Goal: Task Accomplishment & Management: Complete application form

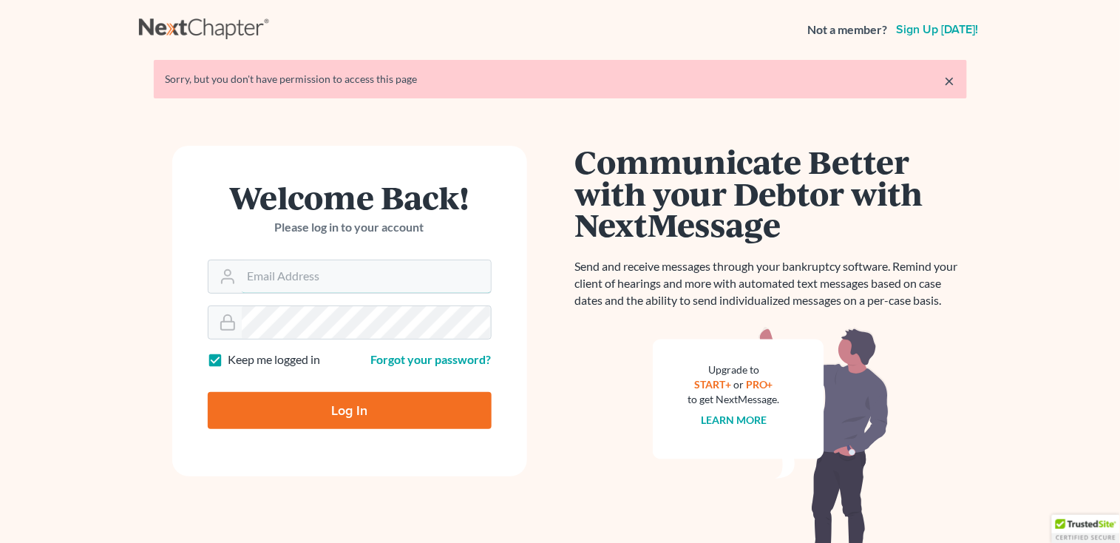
type input "[PERSON_NAME][EMAIL_ADDRESS][DOMAIN_NAME]"
click at [289, 410] on input "Log In" at bounding box center [350, 410] width 284 height 37
type input "Thinking..."
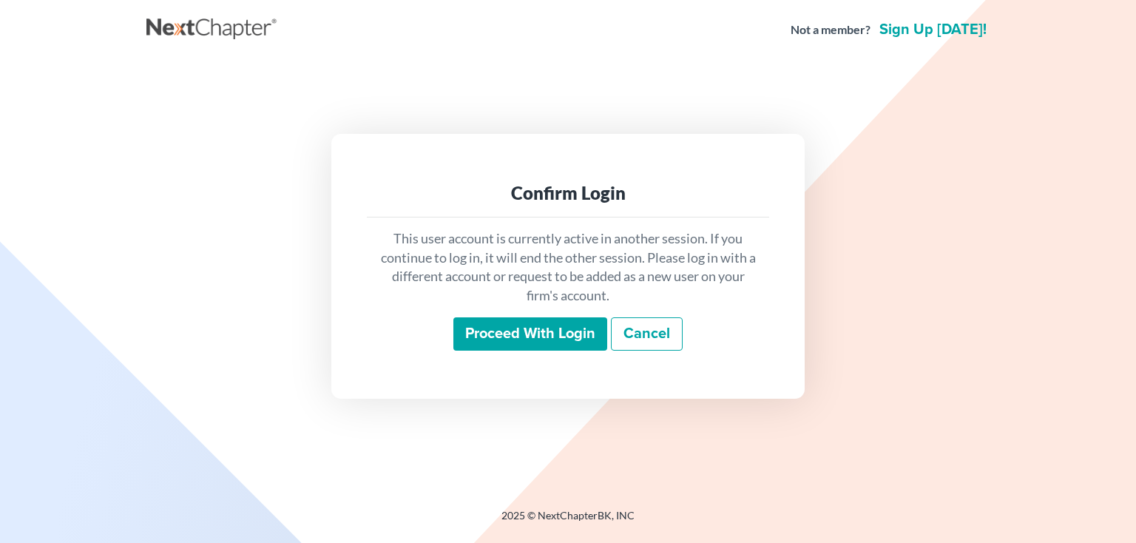
click at [497, 329] on input "Proceed with login" at bounding box center [530, 334] width 154 height 34
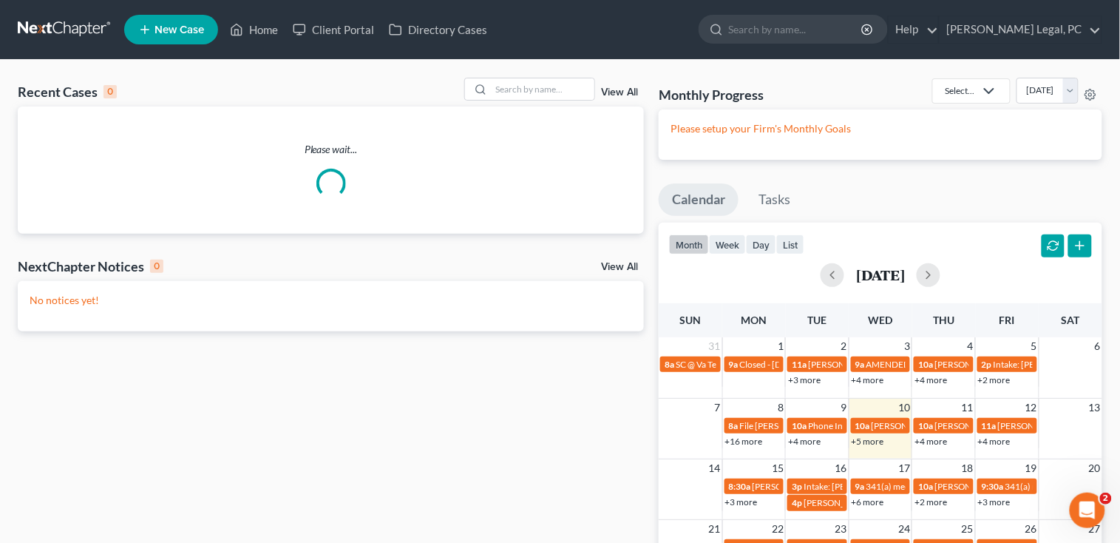
click at [203, 29] on span "New Case" at bounding box center [180, 29] width 50 height 11
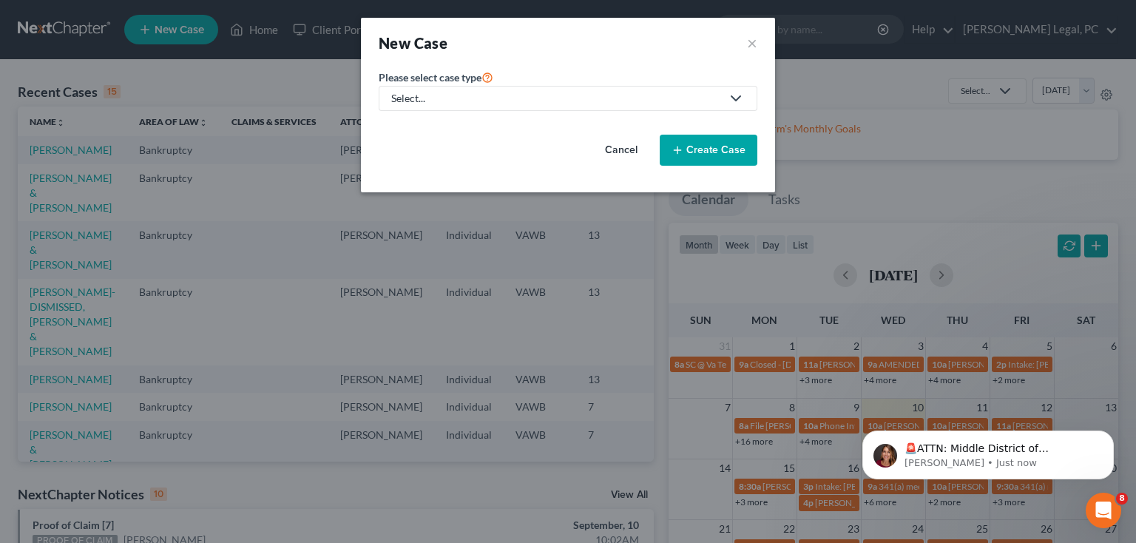
click at [727, 100] on icon at bounding box center [736, 98] width 18 height 18
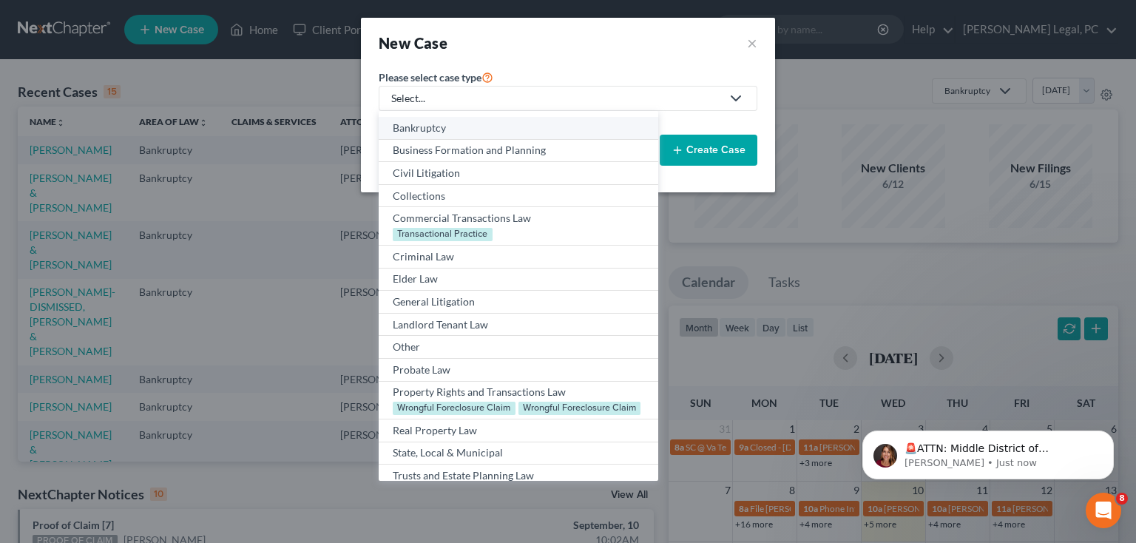
click at [426, 130] on div "Bankruptcy" at bounding box center [518, 128] width 251 height 15
select select "84"
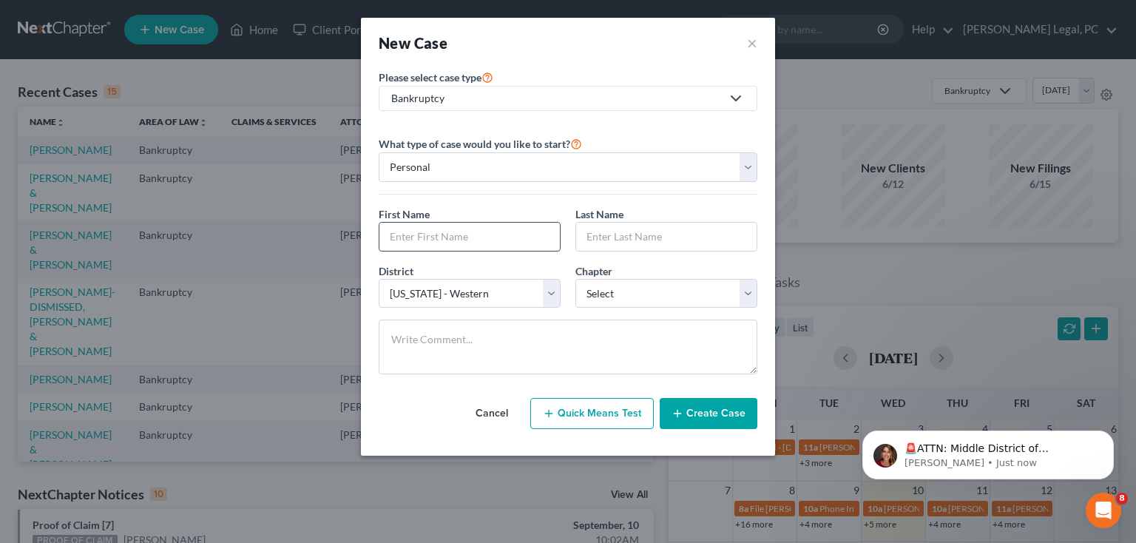
click at [440, 237] on input "text" at bounding box center [469, 237] width 180 height 28
type input "[PERSON_NAME]"
click at [632, 238] on input "text" at bounding box center [666, 237] width 180 height 28
type input "Lamb"
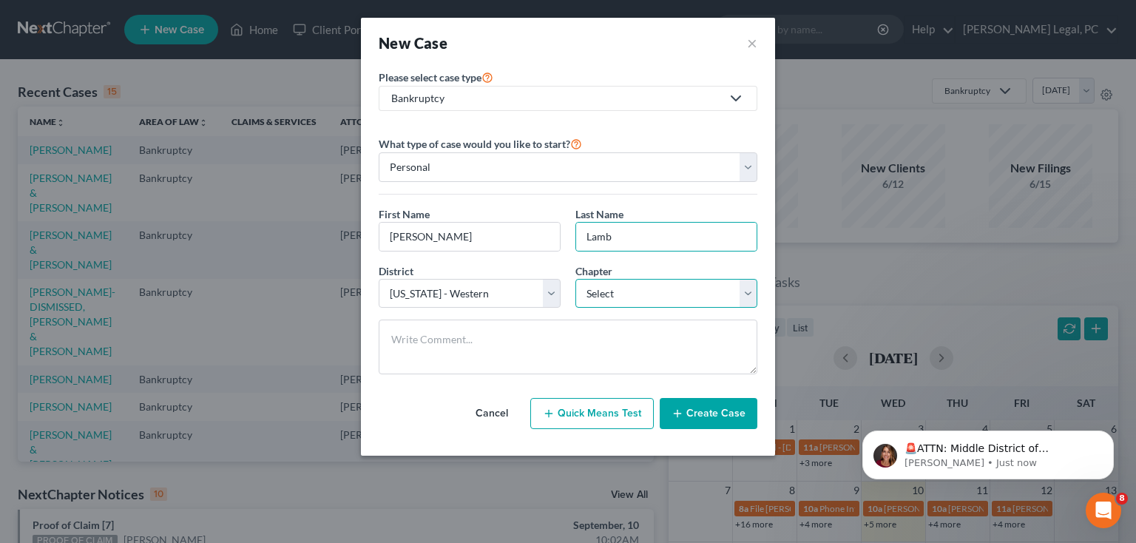
click at [739, 297] on select "Select 7 11 12 13" at bounding box center [666, 294] width 182 height 30
select select "0"
click at [575, 279] on select "Select 7 11 12 13" at bounding box center [666, 294] width 182 height 30
click at [701, 410] on button "Create Case" at bounding box center [708, 413] width 98 height 31
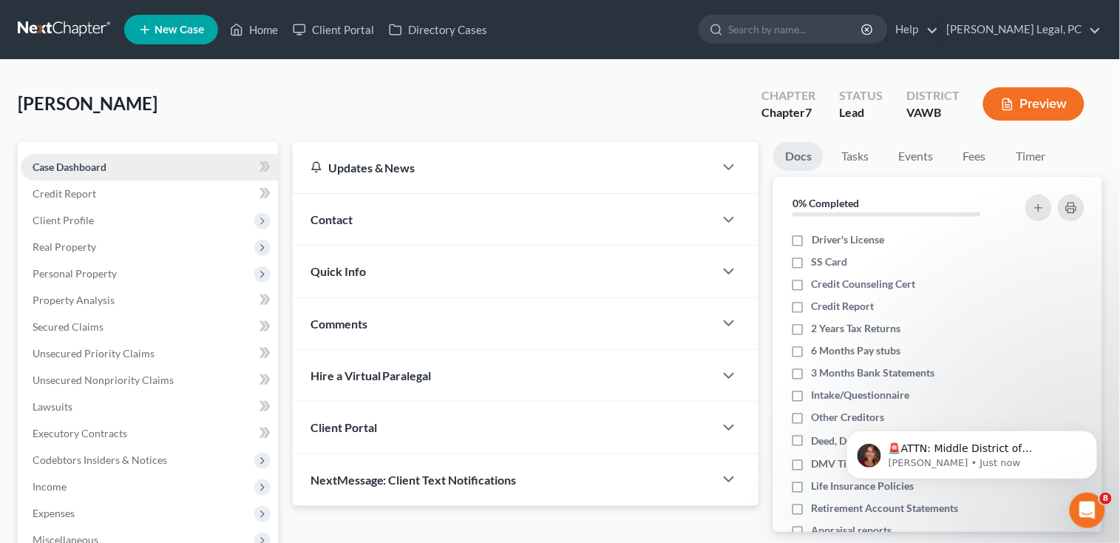
click at [75, 160] on span "Case Dashboard" at bounding box center [70, 166] width 74 height 13
click at [83, 216] on span "Client Profile" at bounding box center [63, 220] width 61 height 13
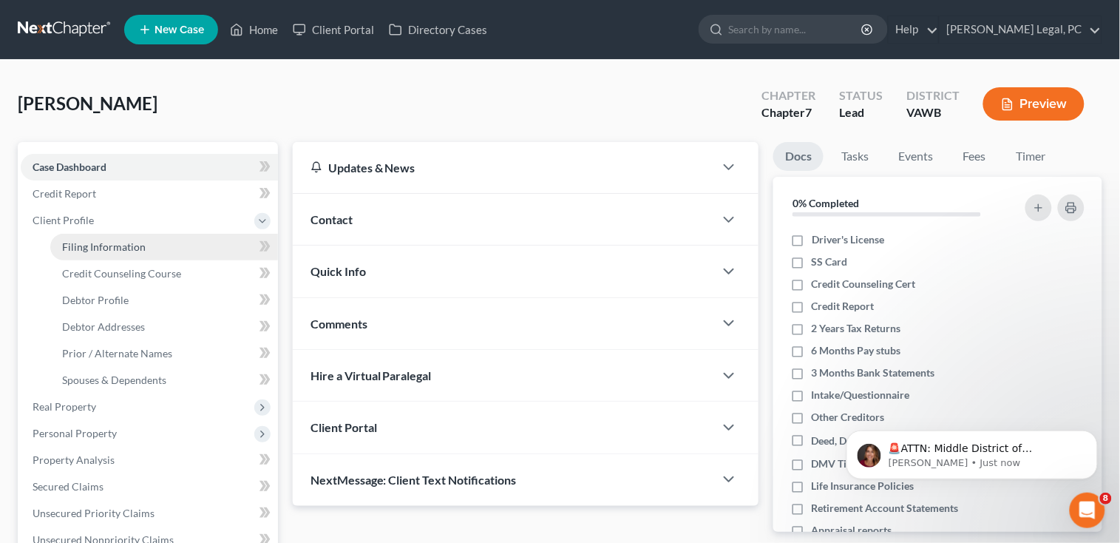
click at [79, 240] on span "Filing Information" at bounding box center [104, 246] width 84 height 13
select select "1"
select select "0"
select select "84"
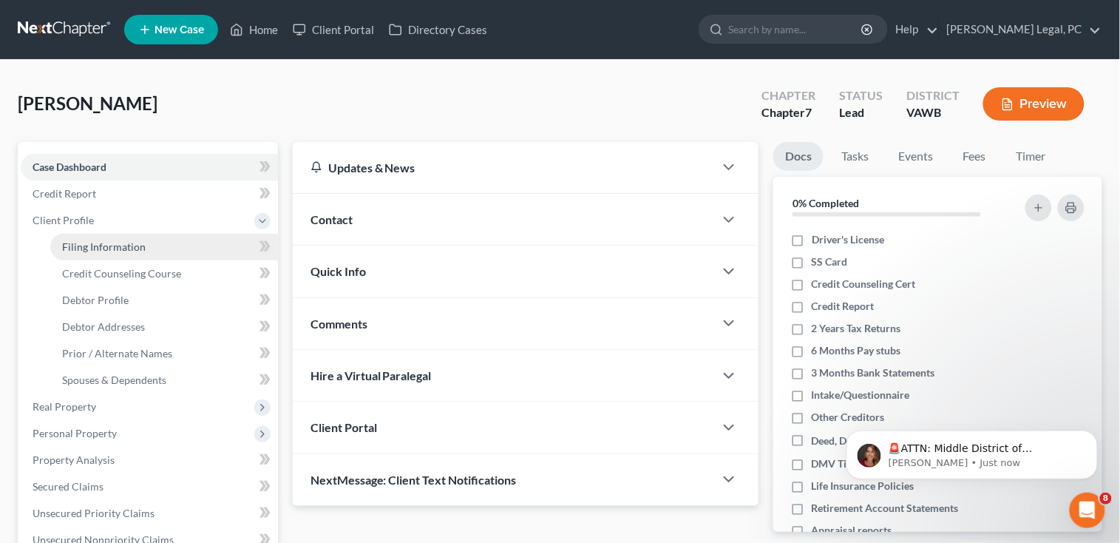
select select "48"
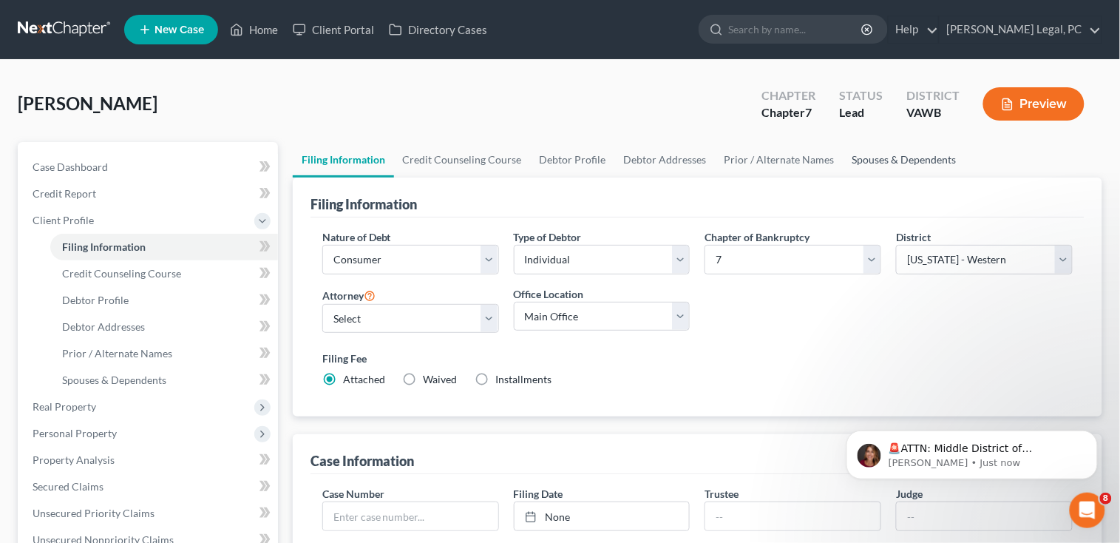
click at [887, 150] on link "Spouses & Dependents" at bounding box center [905, 159] width 122 height 35
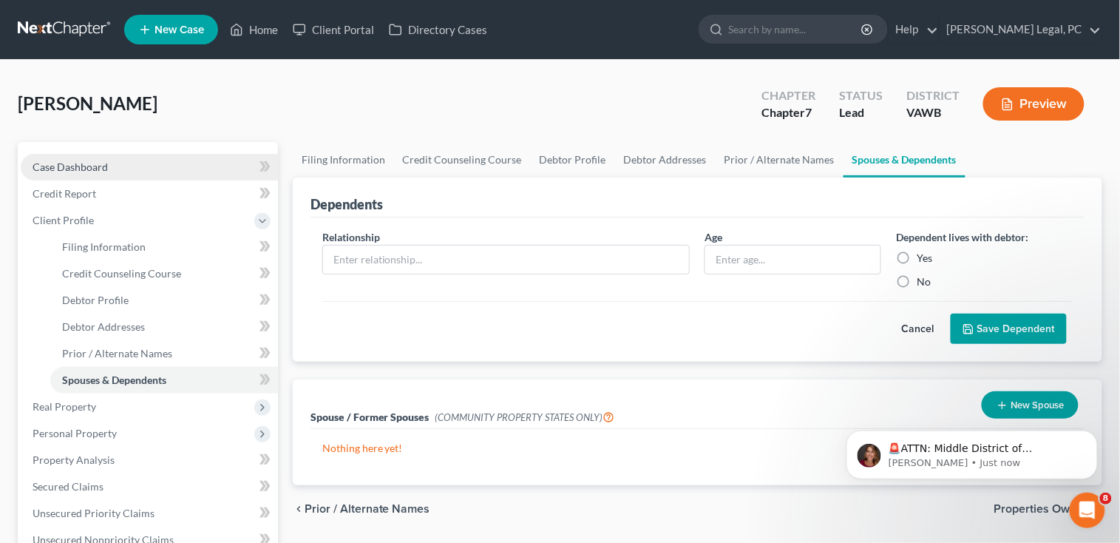
click at [53, 166] on span "Case Dashboard" at bounding box center [70, 166] width 75 height 13
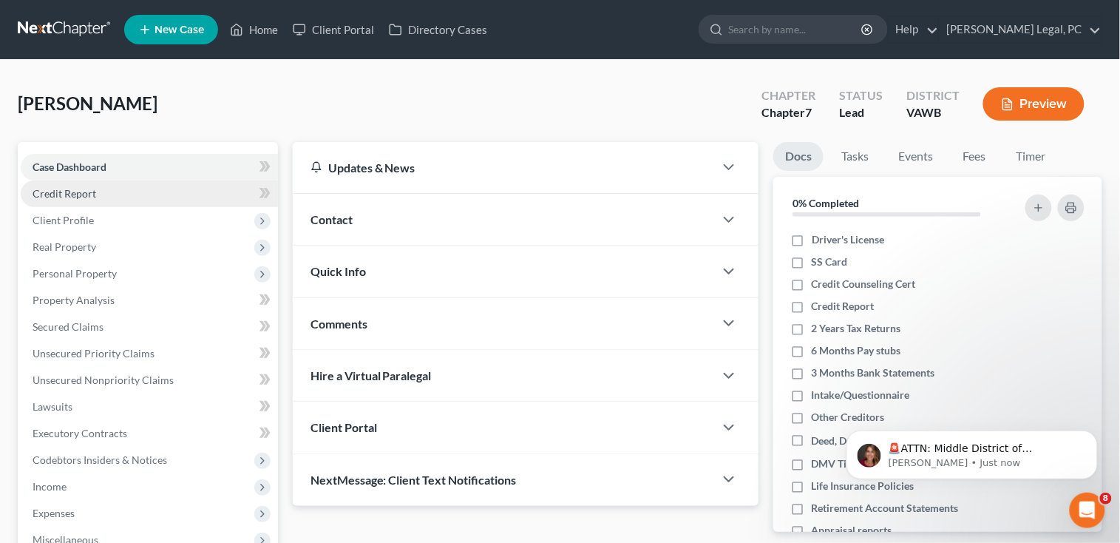
click at [65, 187] on span "Credit Report" at bounding box center [65, 193] width 64 height 13
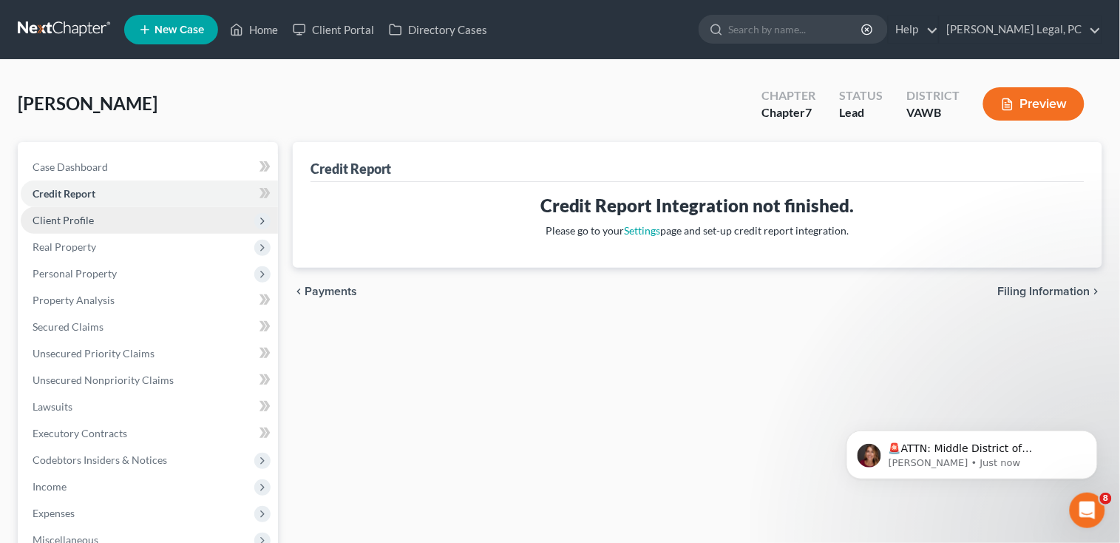
click at [78, 214] on span "Client Profile" at bounding box center [63, 220] width 61 height 13
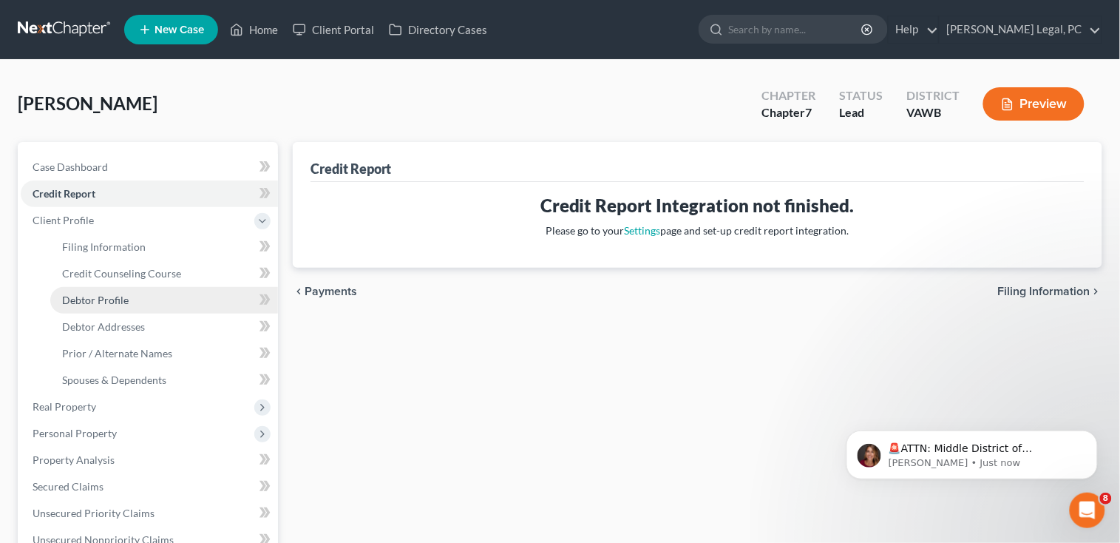
click at [112, 299] on span "Debtor Profile" at bounding box center [95, 300] width 67 height 13
select select "0"
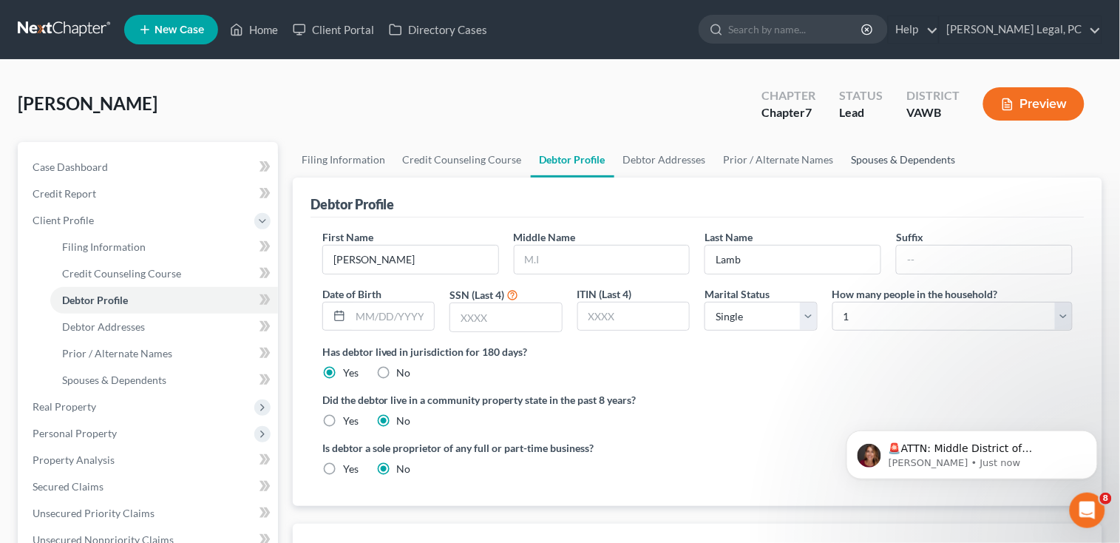
click at [871, 155] on link "Spouses & Dependents" at bounding box center [904, 159] width 122 height 35
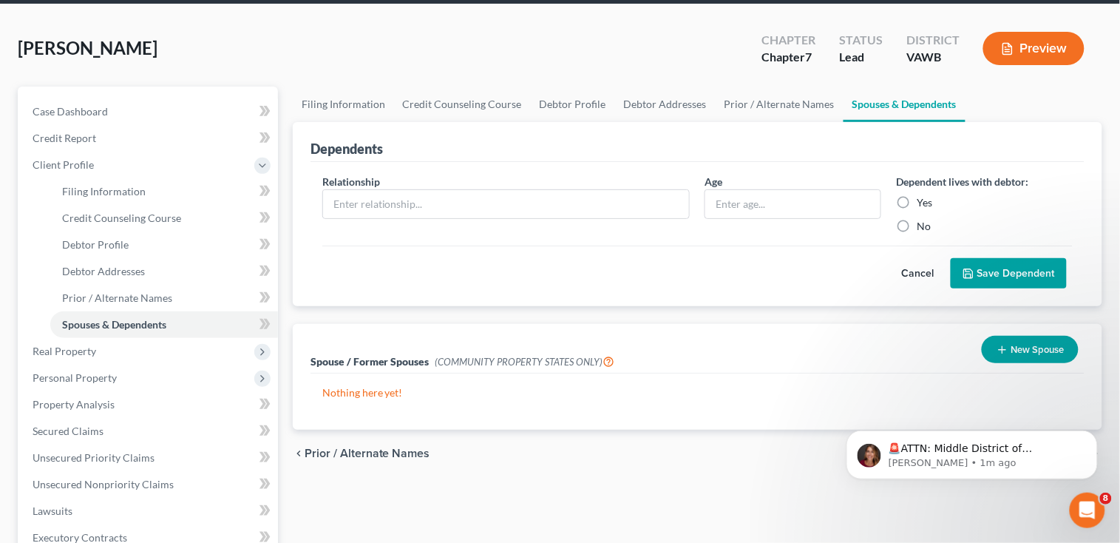
scroll to position [98, 0]
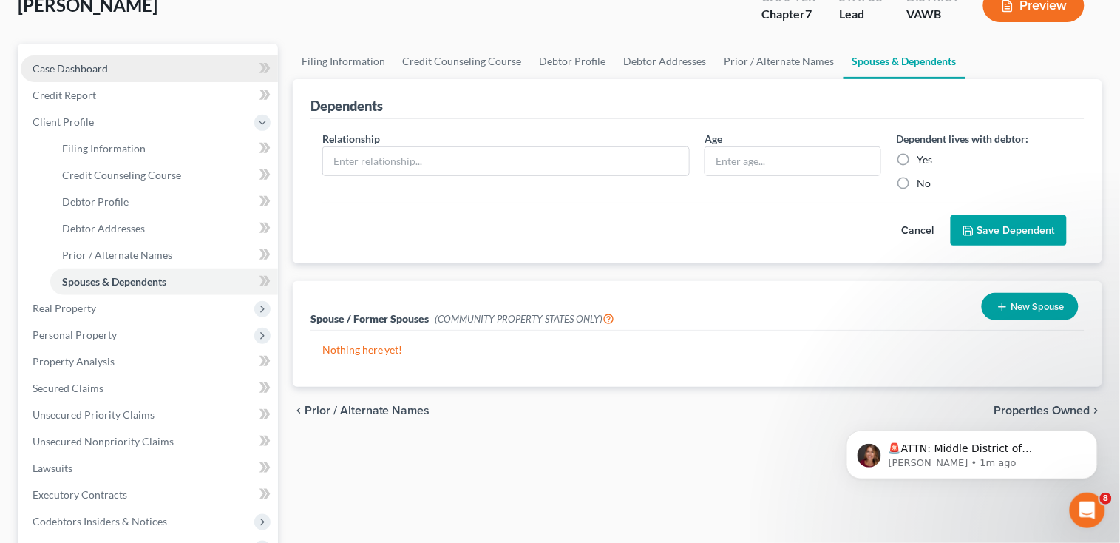
click at [38, 67] on span "Case Dashboard" at bounding box center [70, 68] width 75 height 13
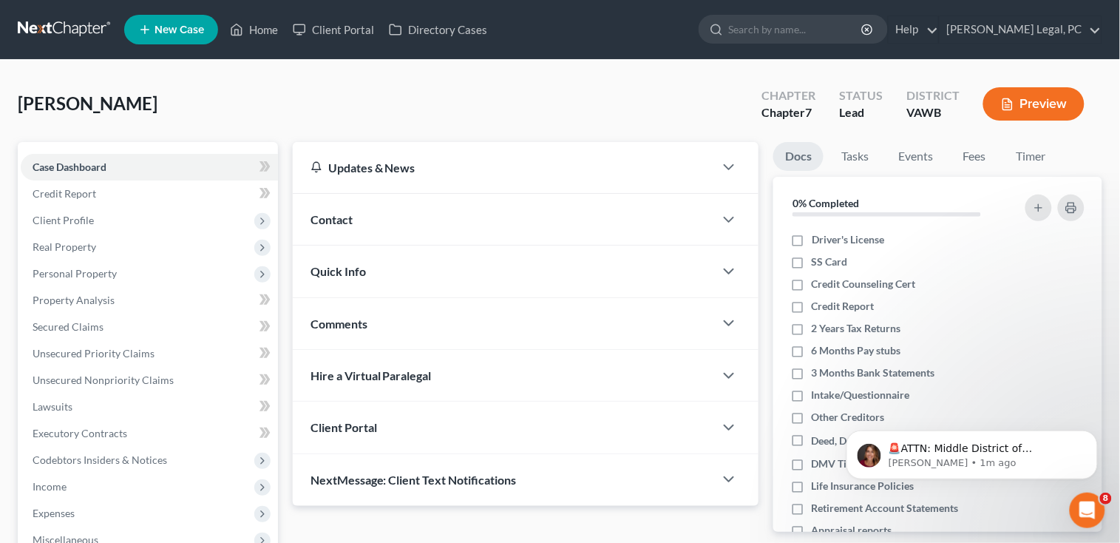
click at [369, 422] on span "Client Portal" at bounding box center [344, 427] width 67 height 14
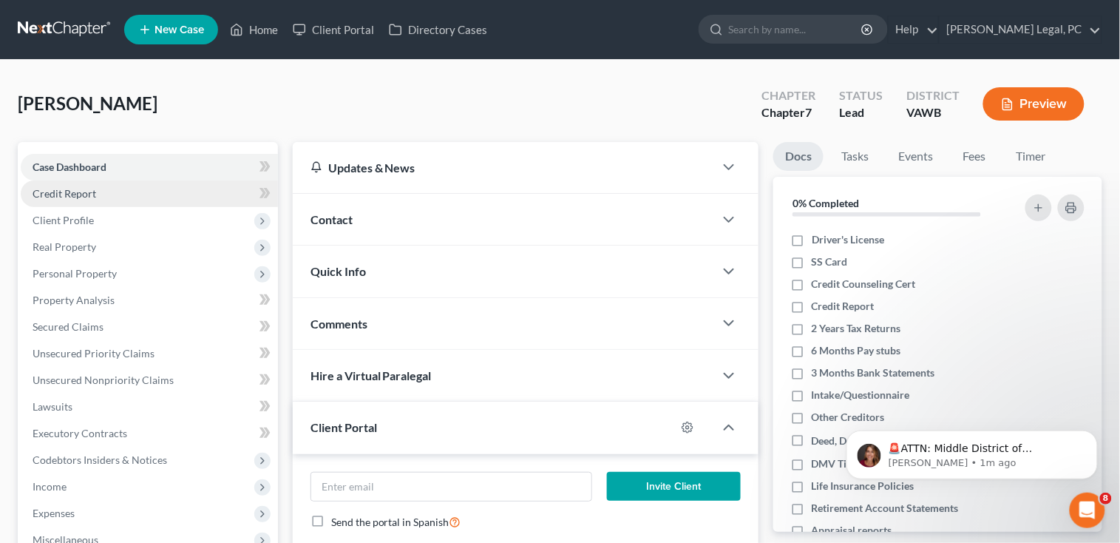
click at [67, 187] on span "Credit Report" at bounding box center [65, 193] width 64 height 13
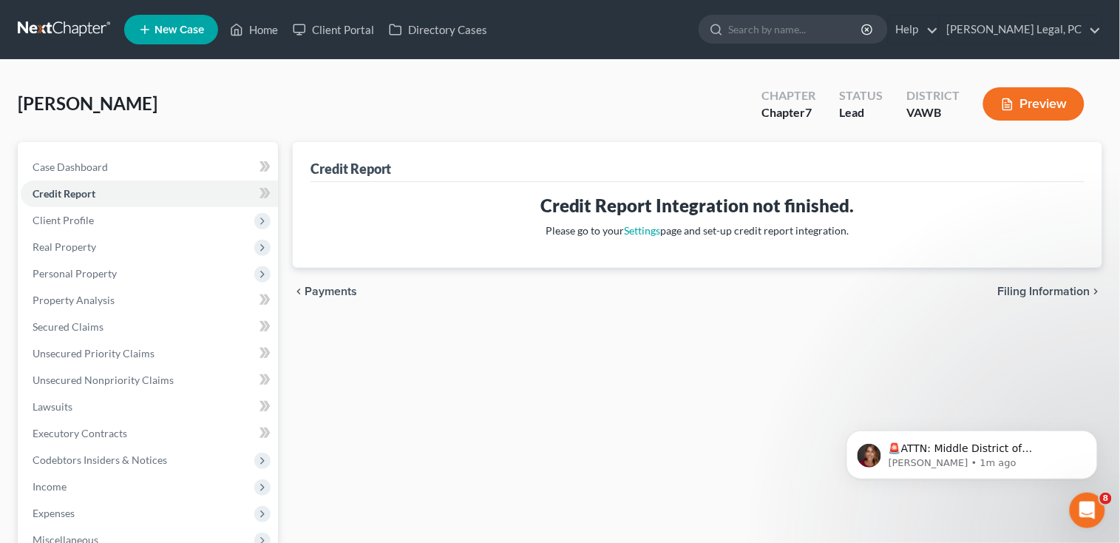
click at [64, 152] on div "Case Dashboard Payments Invoices Payments Payments Credit Report Client Profile…" at bounding box center [148, 393] width 260 height 503
click at [69, 169] on span "Case Dashboard" at bounding box center [70, 166] width 75 height 13
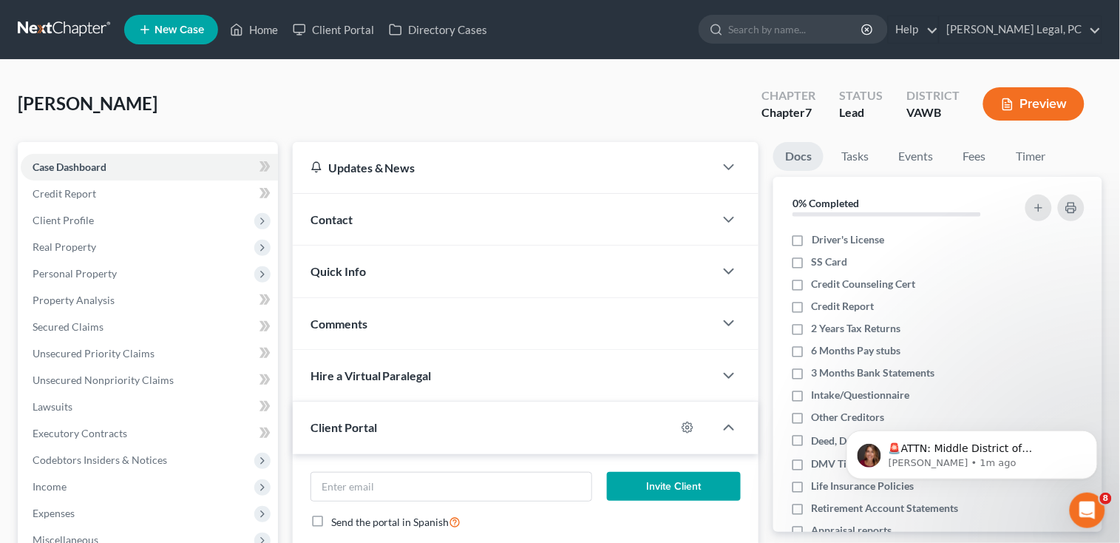
click at [345, 214] on span "Contact" at bounding box center [332, 219] width 42 height 14
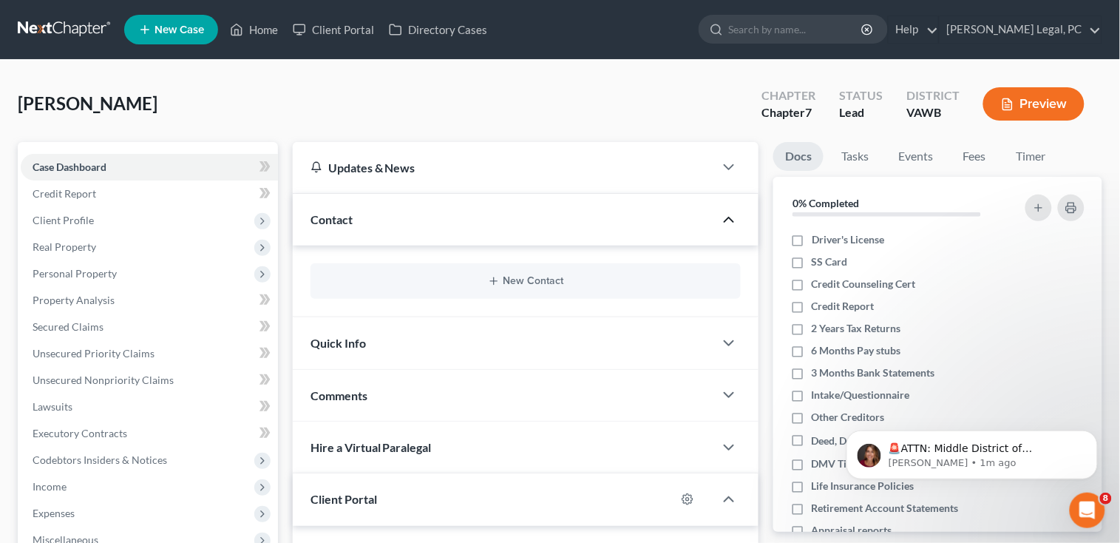
click at [732, 222] on icon "button" at bounding box center [729, 220] width 18 height 18
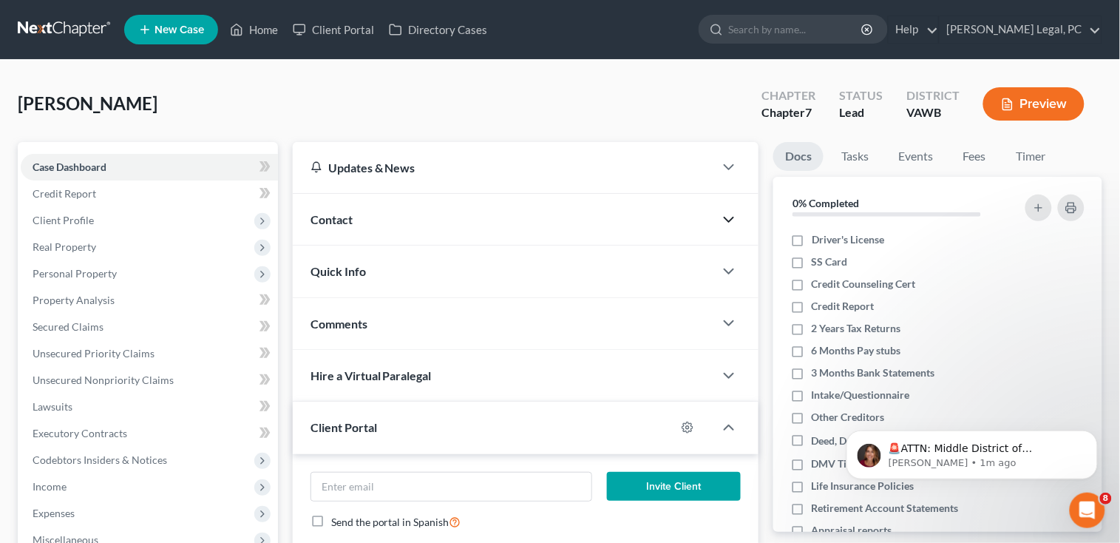
click at [315, 224] on span "Contact" at bounding box center [332, 219] width 42 height 14
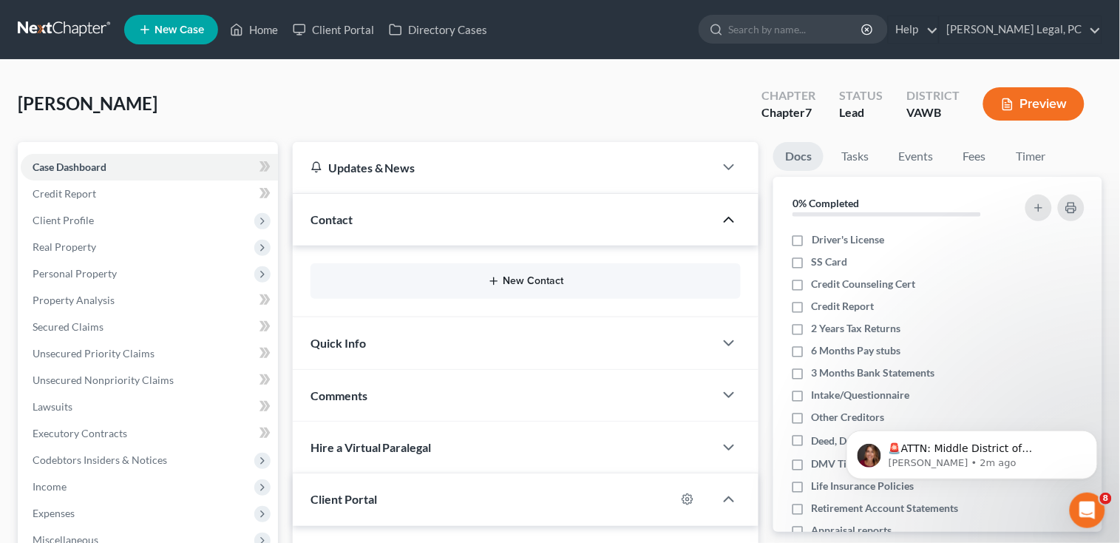
click at [504, 280] on button "New Contact" at bounding box center [525, 281] width 407 height 12
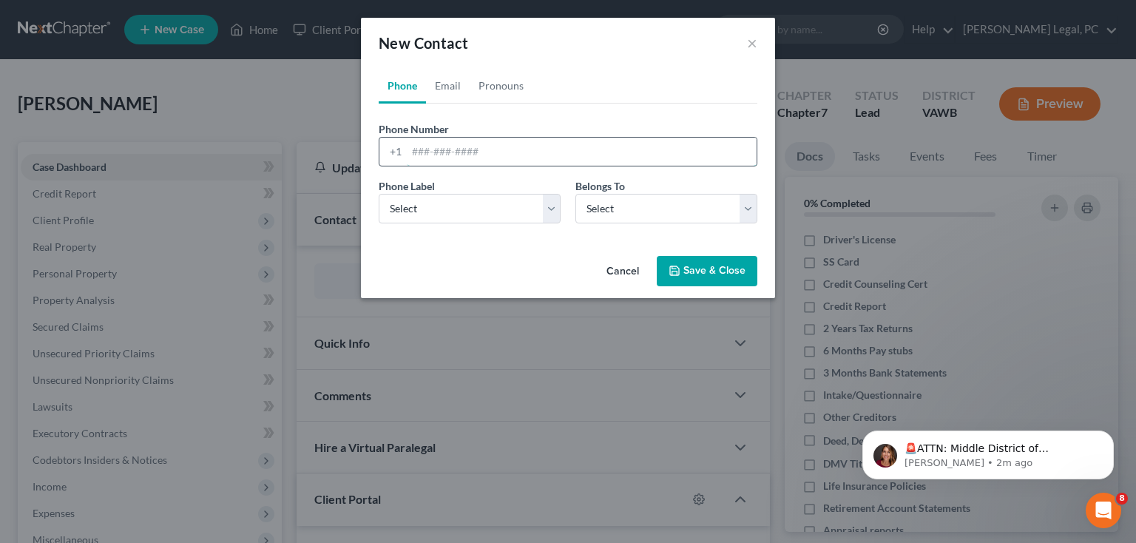
click at [410, 149] on input "tel" at bounding box center [582, 152] width 350 height 28
type input "[PHONE_NUMBER]"
click at [444, 84] on link "Email" at bounding box center [448, 85] width 44 height 35
click at [438, 153] on input "email" at bounding box center [582, 152] width 350 height 28
type input "[EMAIL_ADDRESS][DOMAIN_NAME]"
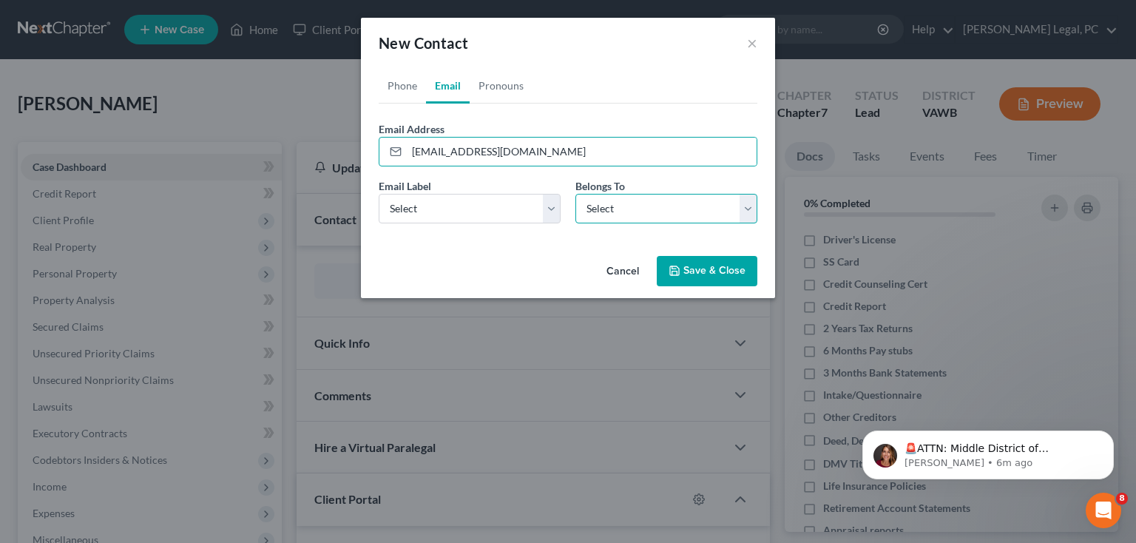
click at [749, 210] on select "Select Client Other" at bounding box center [666, 209] width 182 height 30
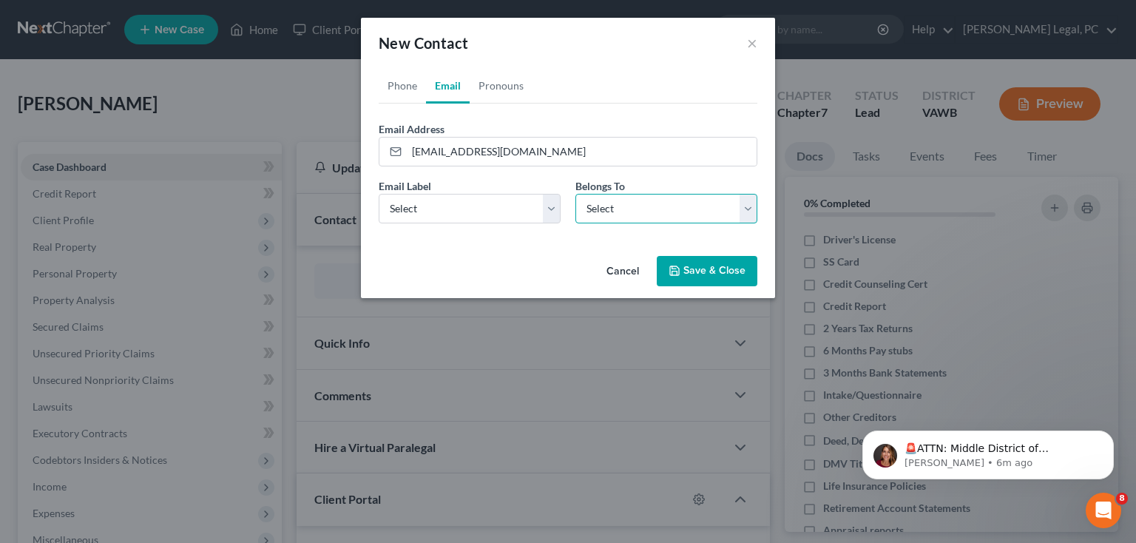
select select "0"
click at [575, 194] on select "Select Client Other" at bounding box center [666, 209] width 182 height 30
click at [705, 263] on button "Save & Close" at bounding box center [707, 271] width 101 height 31
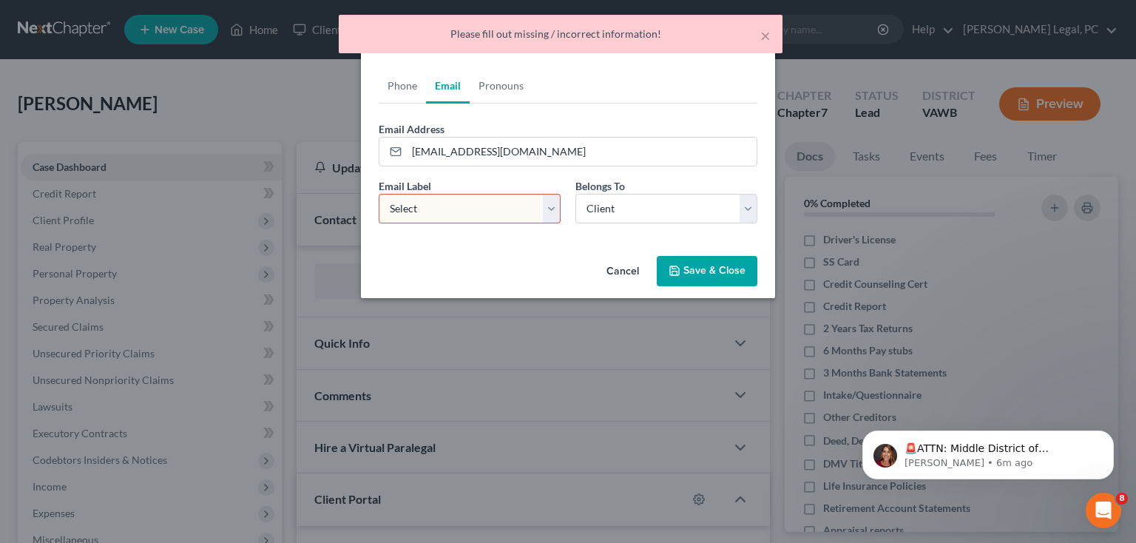
click at [552, 209] on select "Select Home Work Other" at bounding box center [470, 209] width 182 height 30
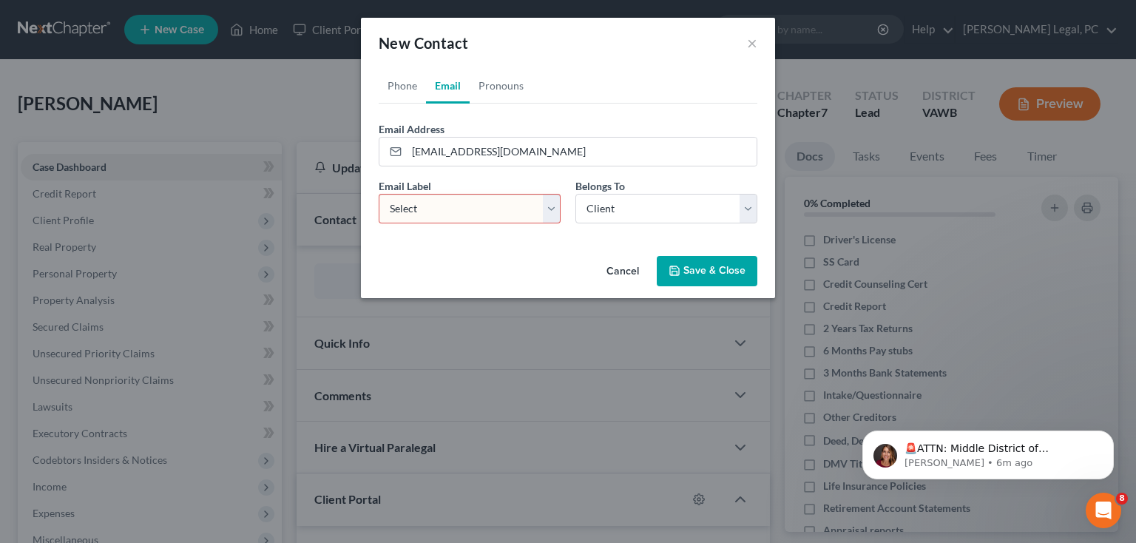
select select "0"
click at [379, 194] on select "Select Home Work Other" at bounding box center [470, 209] width 182 height 30
click at [693, 264] on button "Save & Close" at bounding box center [707, 271] width 101 height 31
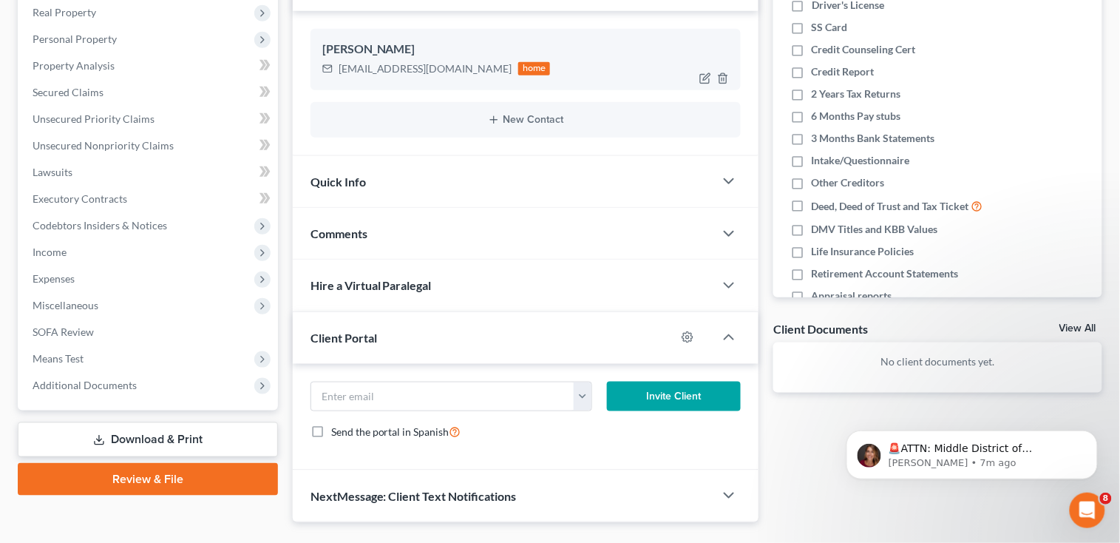
scroll to position [268, 0]
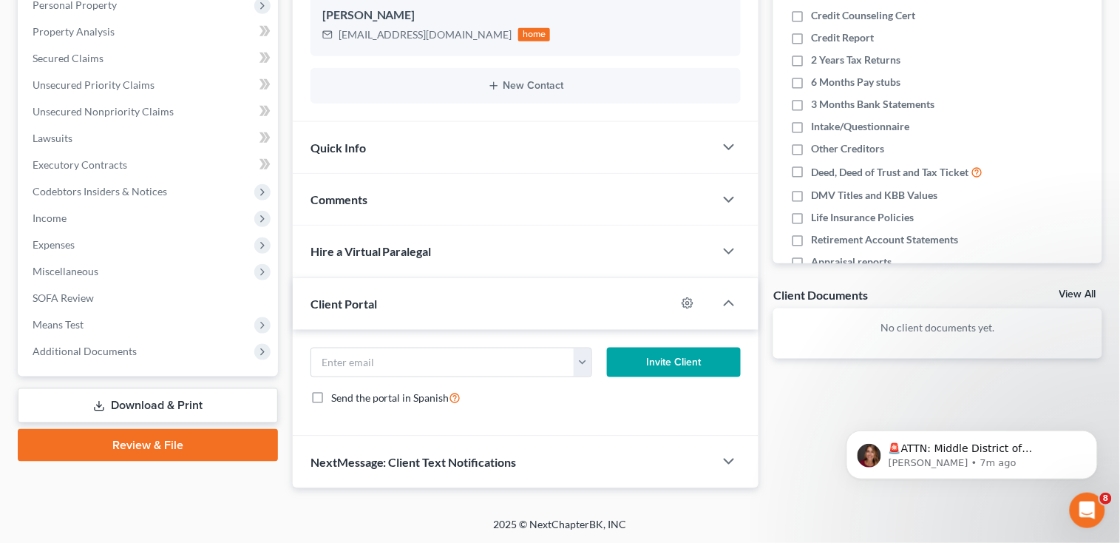
click at [376, 300] on span "Client Portal" at bounding box center [344, 303] width 67 height 14
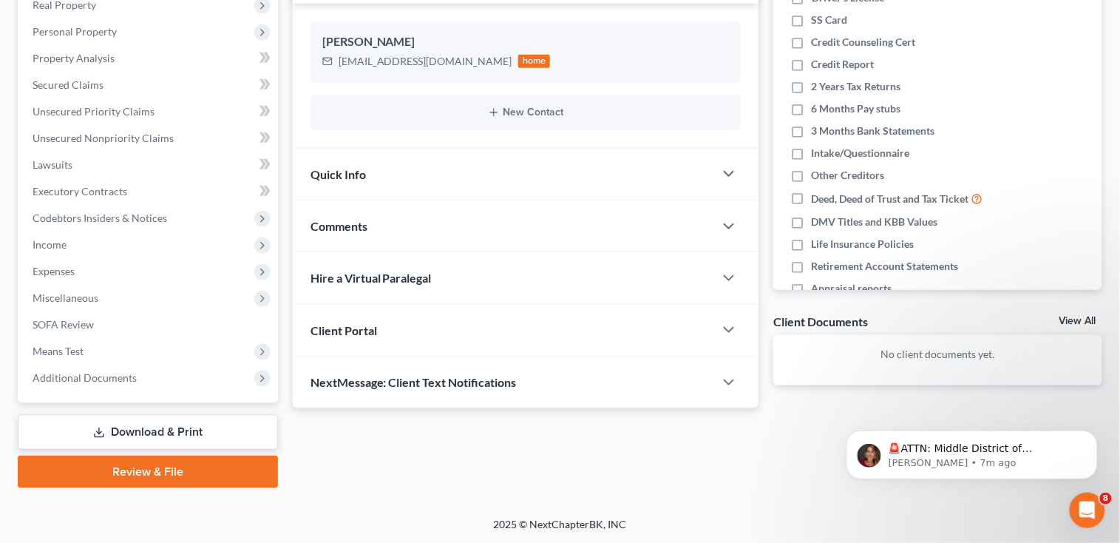
click at [376, 300] on div "Hire a Virtual Paralegal" at bounding box center [504, 277] width 422 height 51
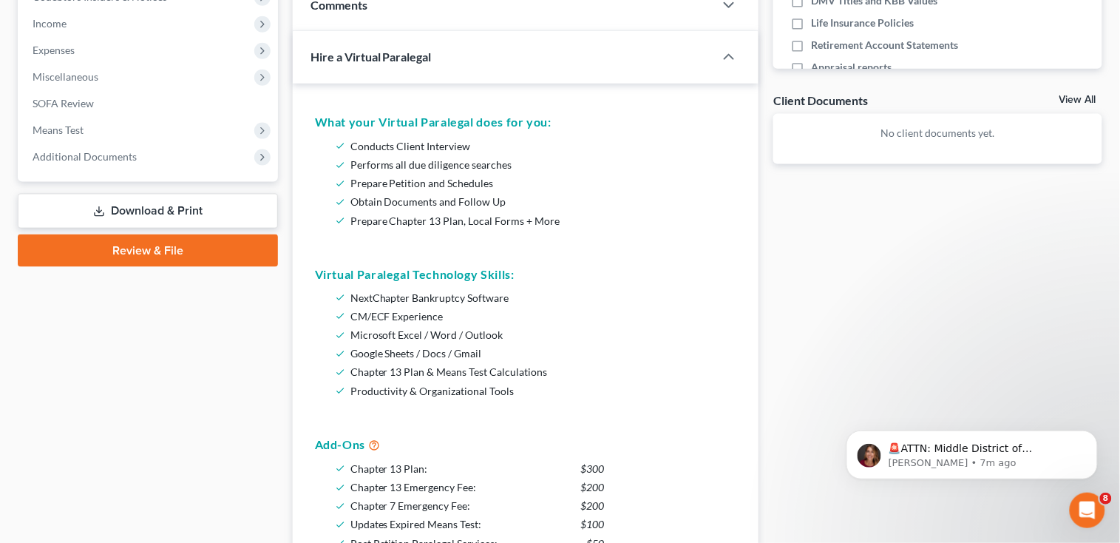
scroll to position [564, 0]
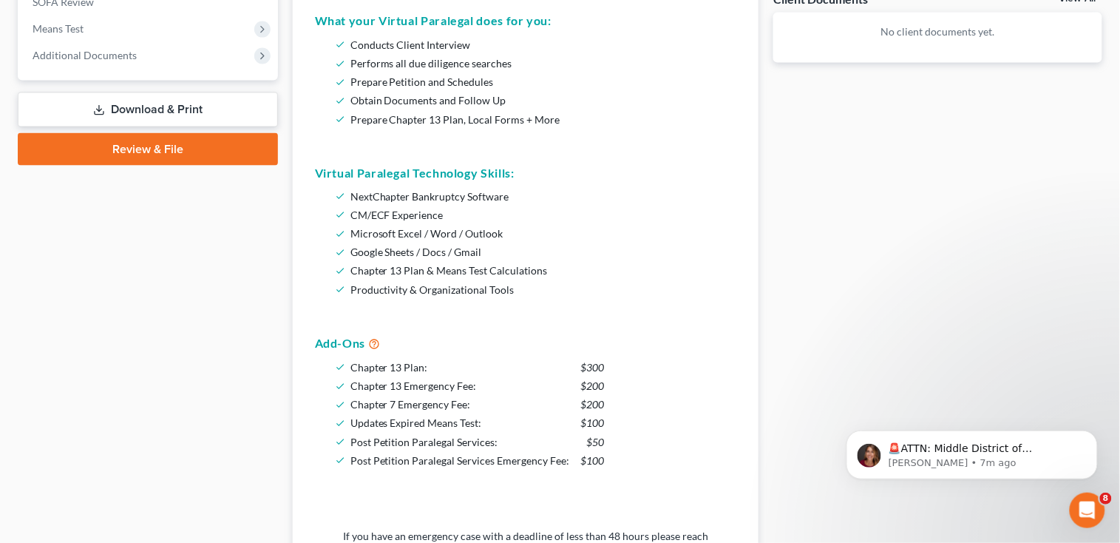
click at [216, 433] on div "Case Dashboard Payments Invoices Payments Payments Credit Report Client Profile" at bounding box center [147, 178] width 275 height 1200
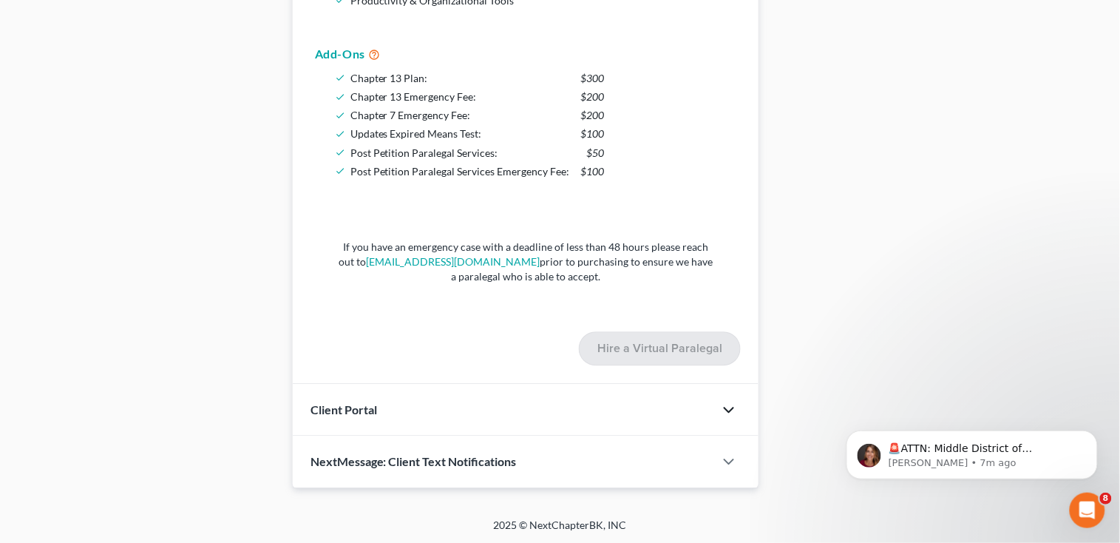
click at [725, 408] on icon "button" at bounding box center [729, 410] width 18 height 18
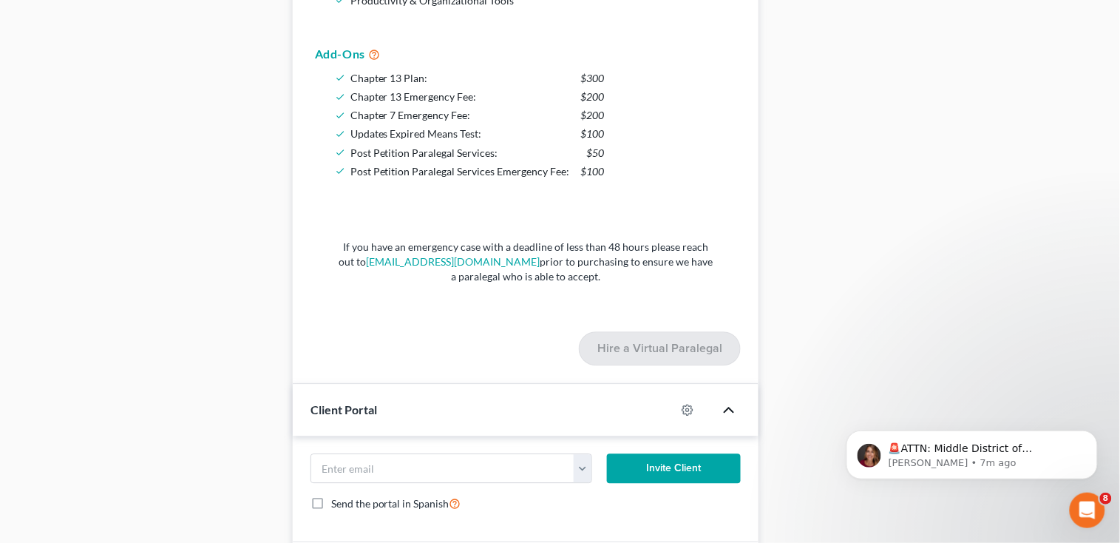
click at [704, 472] on button "Invite Client" at bounding box center [674, 468] width 134 height 30
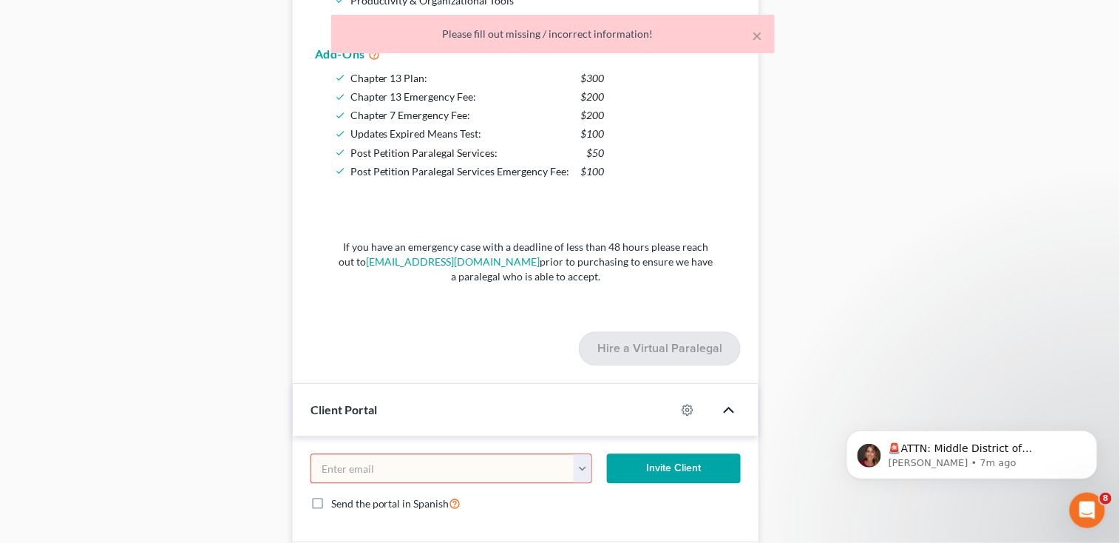
click at [357, 469] on input "email" at bounding box center [442, 468] width 263 height 28
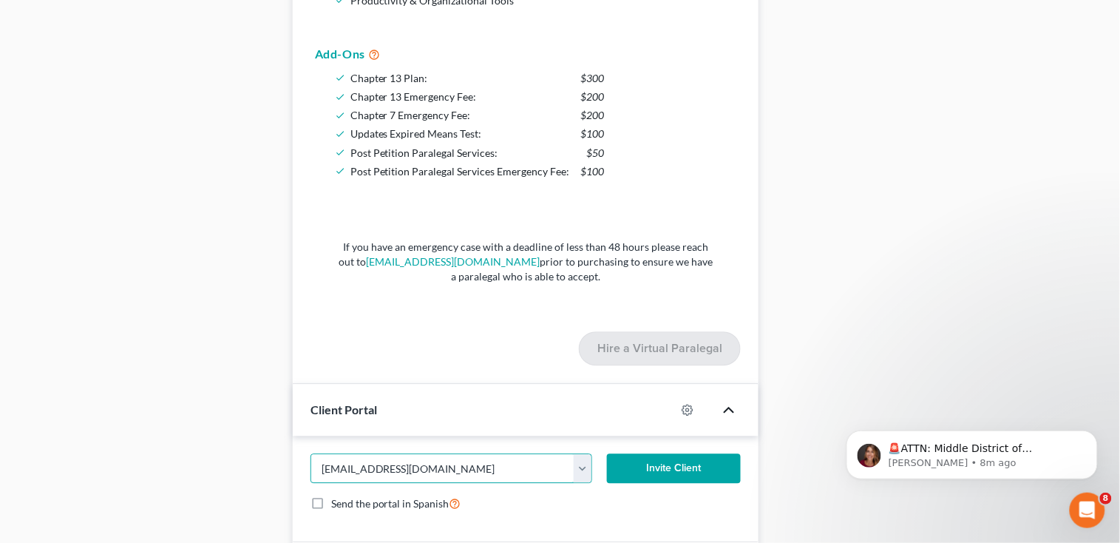
type input "[EMAIL_ADDRESS][DOMAIN_NAME]"
click at [676, 466] on button "Invite Client" at bounding box center [674, 468] width 134 height 30
